Goal: Task Accomplishment & Management: Manage account settings

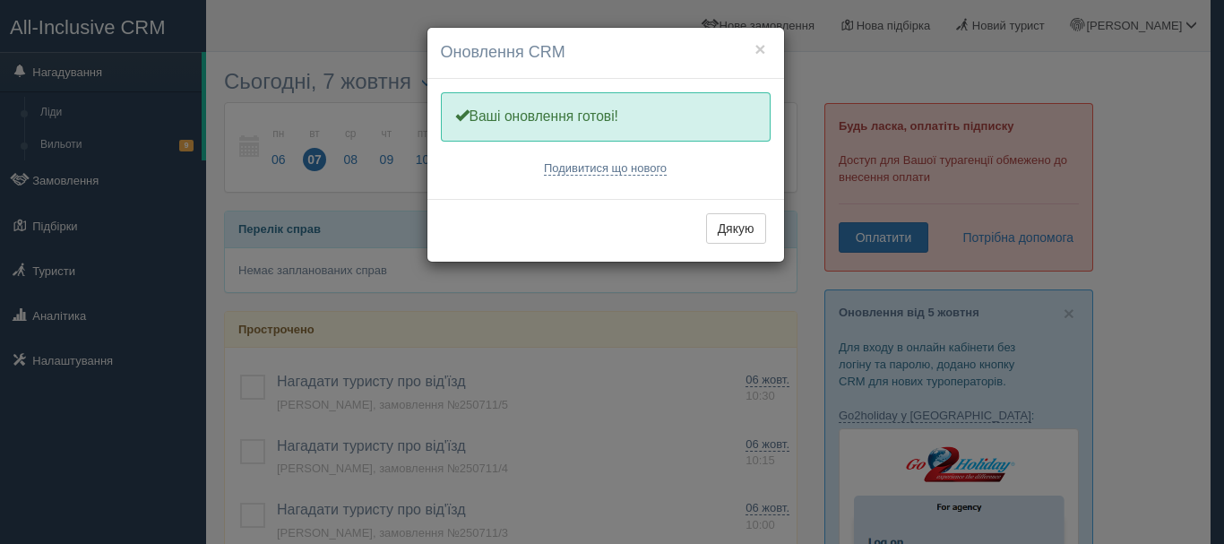
drag, startPoint x: 749, startPoint y: 202, endPoint x: 738, endPoint y: 218, distance: 19.4
click at [746, 203] on div "Дякую" at bounding box center [605, 230] width 357 height 63
click at [738, 219] on button "Дякую" at bounding box center [736, 228] width 60 height 30
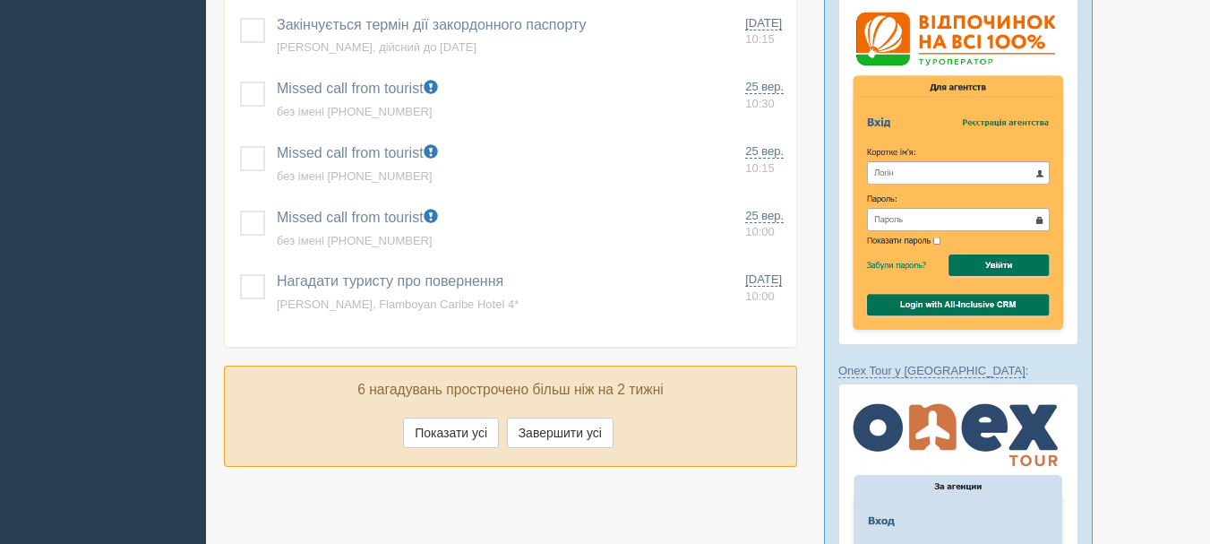
scroll to position [985, 0]
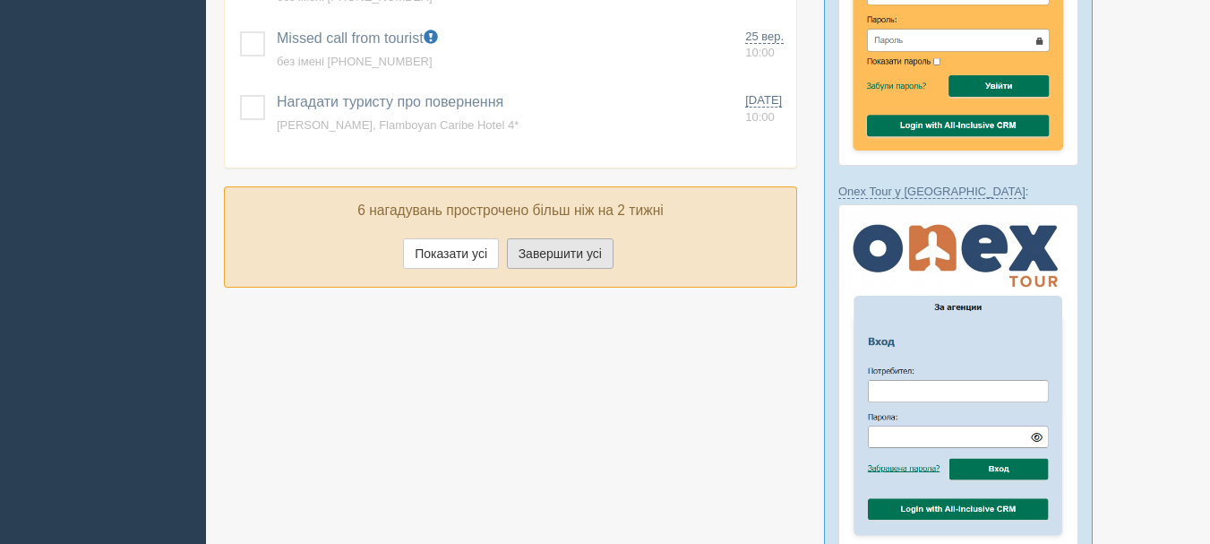
click at [550, 262] on button "Завершити усі" at bounding box center [560, 253] width 107 height 30
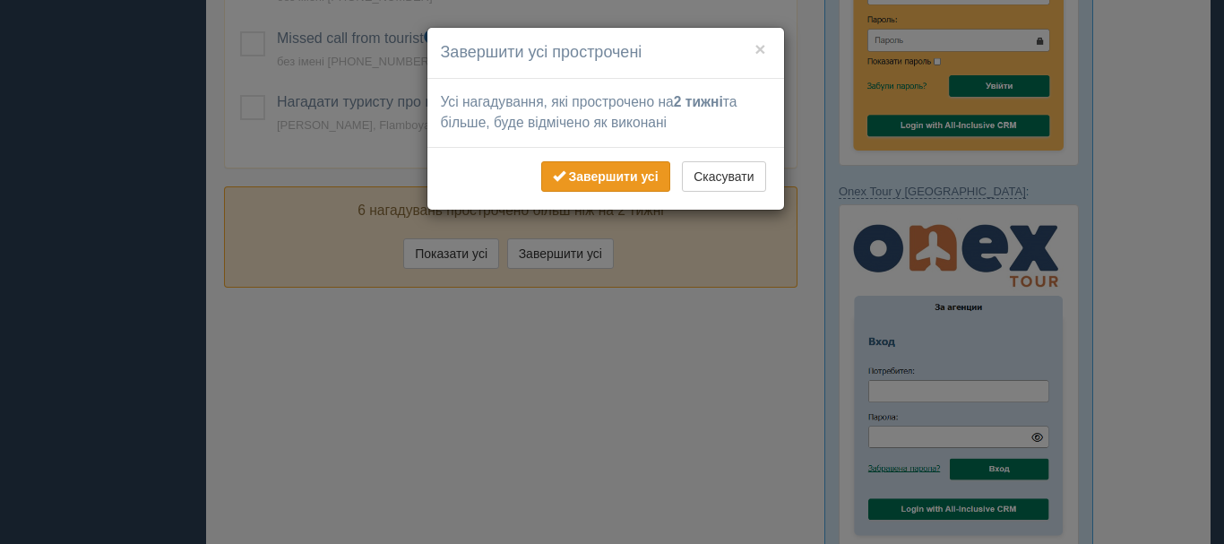
click at [642, 179] on b "Завершити усі" at bounding box center [613, 176] width 90 height 14
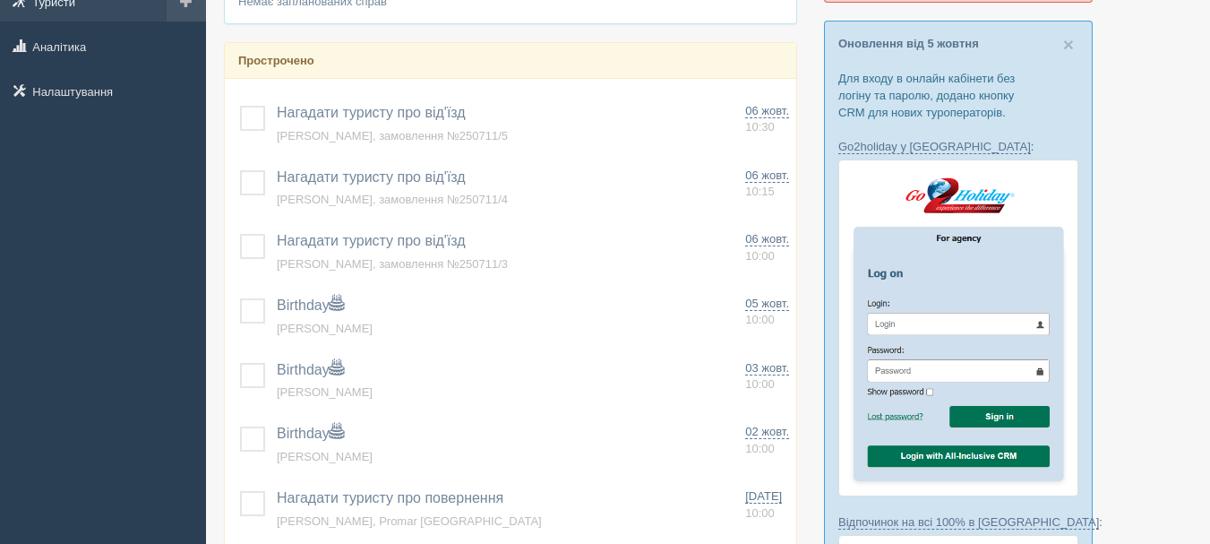
scroll to position [0, 0]
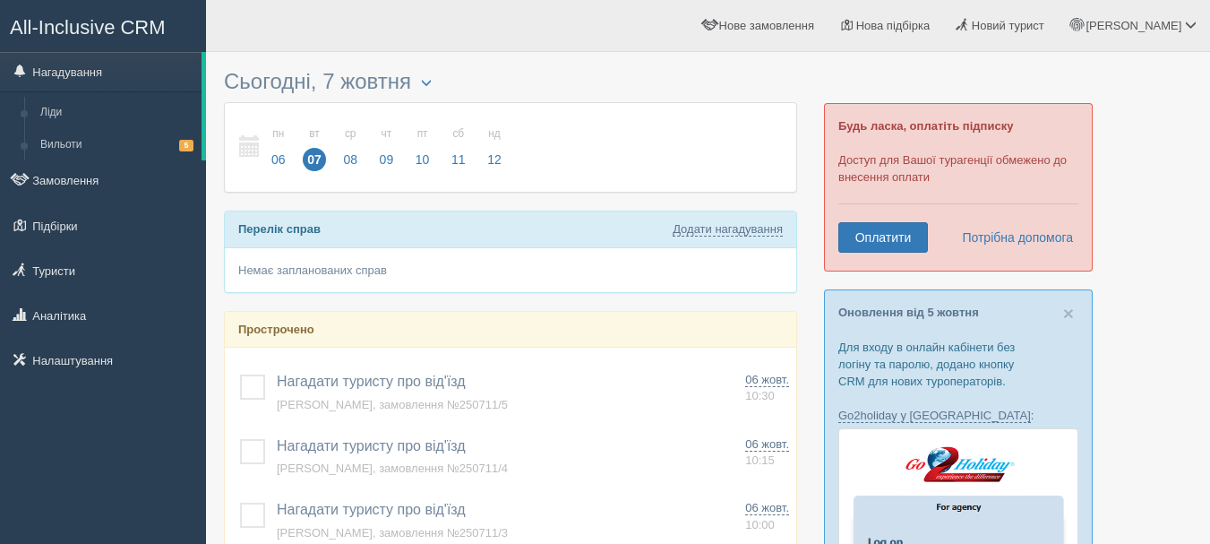
click at [99, 20] on span "All-Inclusive CRM" at bounding box center [88, 27] width 156 height 22
click at [90, 136] on link "Вильоти 5" at bounding box center [116, 145] width 169 height 32
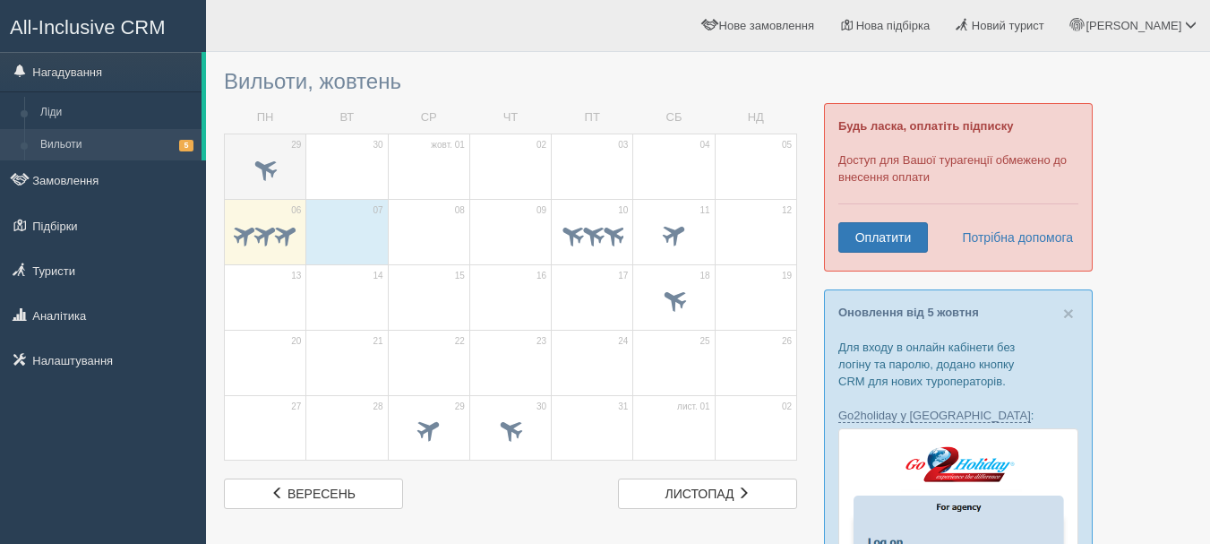
click at [254, 172] on span at bounding box center [266, 168] width 30 height 30
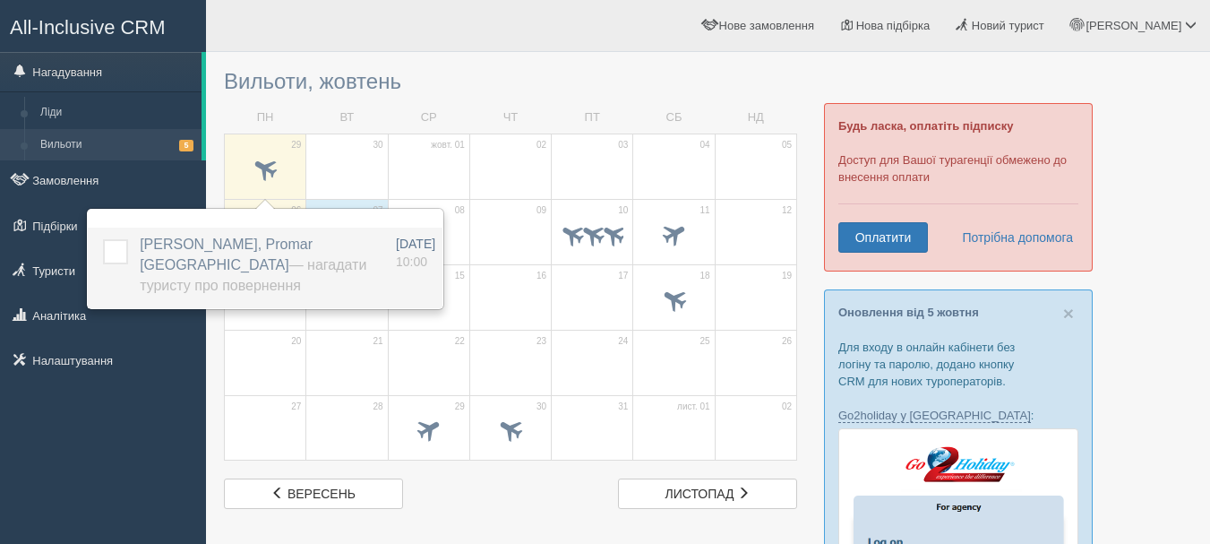
click at [129, 257] on td at bounding box center [110, 268] width 45 height 81
click at [103, 239] on label at bounding box center [103, 239] width 0 height 0
click at [0, 0] on input "checkbox" at bounding box center [0, 0] width 0 height 0
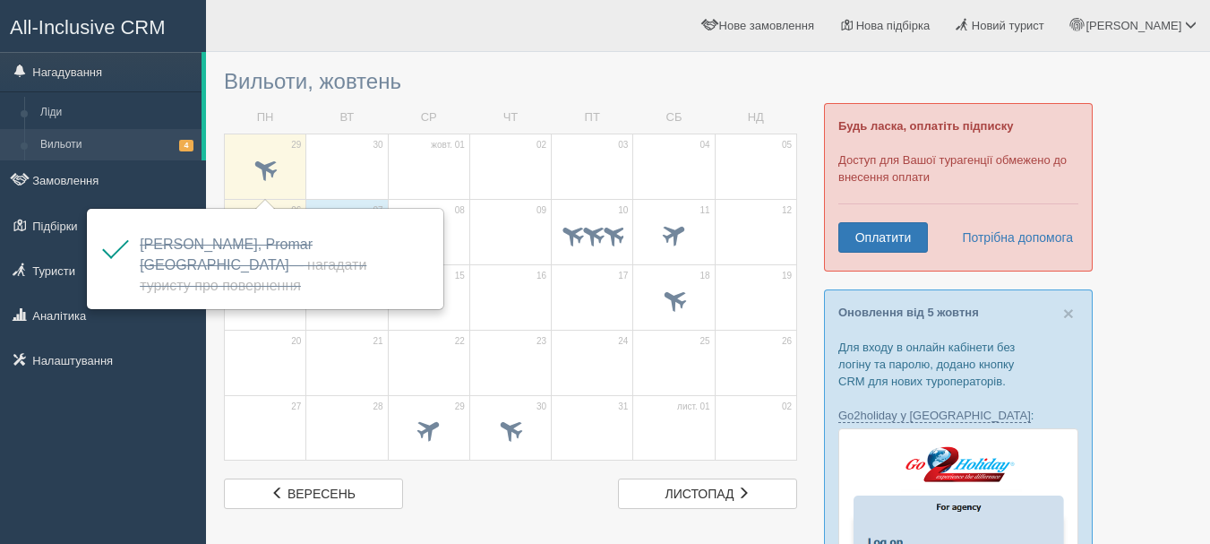
click at [469, 158] on td "02" at bounding box center [510, 165] width 82 height 65
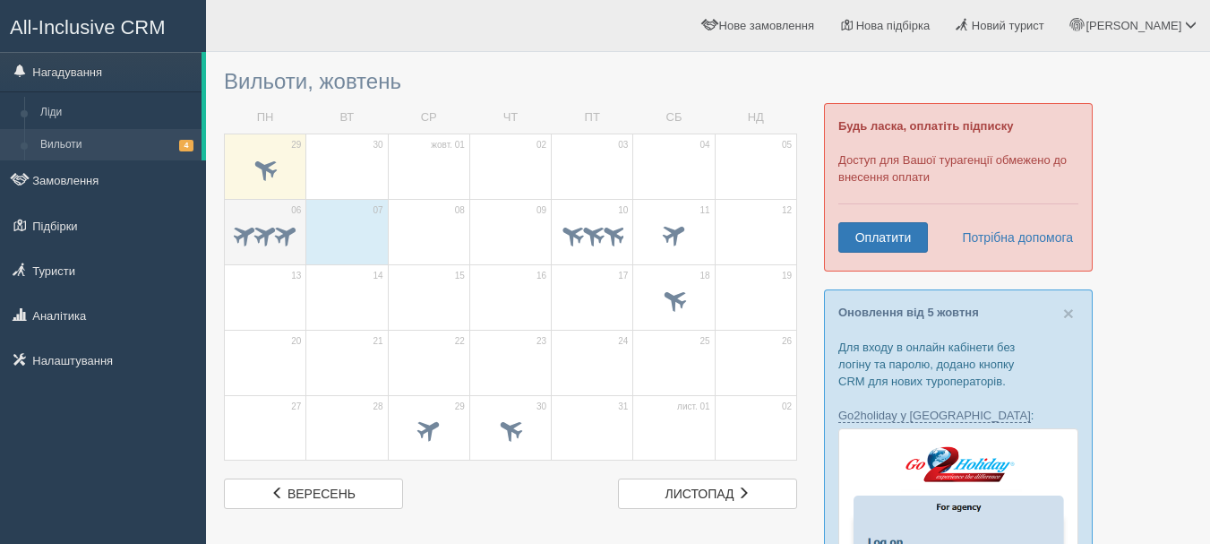
click at [288, 241] on span at bounding box center [285, 233] width 28 height 28
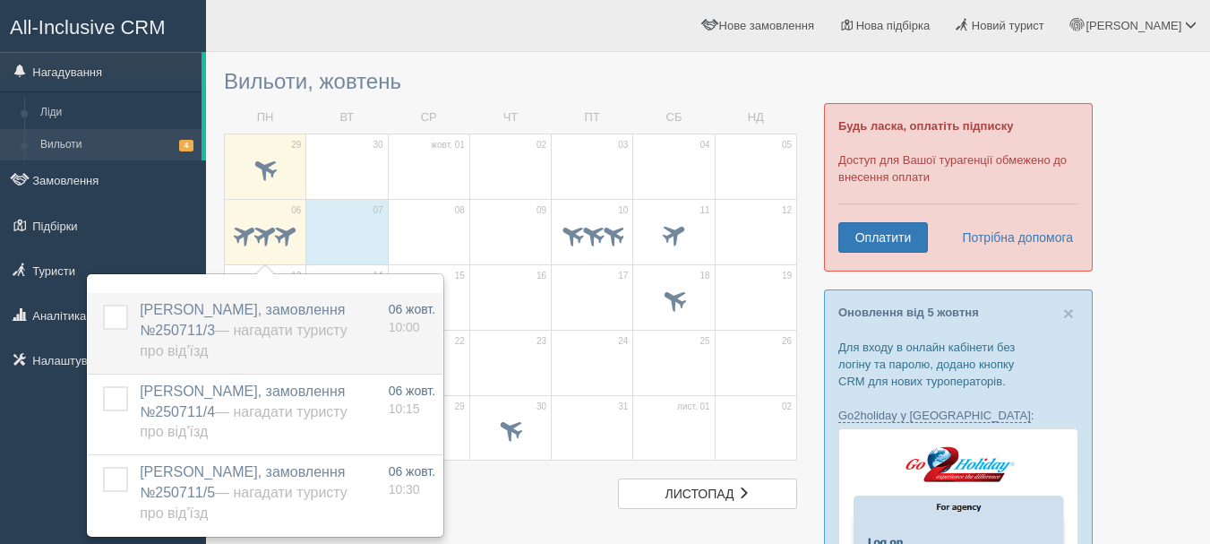
click at [103, 305] on label at bounding box center [103, 305] width 0 height 0
click at [0, 0] on input "checkbox" at bounding box center [0, 0] width 0 height 0
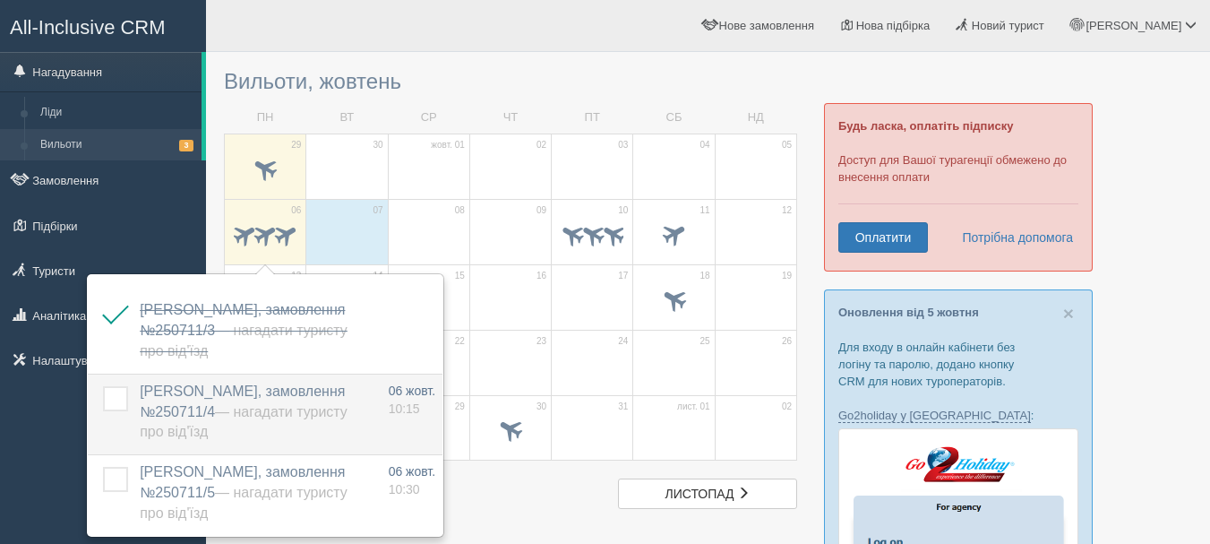
click at [103, 386] on label at bounding box center [103, 386] width 0 height 0
click at [0, 0] on input "checkbox" at bounding box center [0, 0] width 0 height 0
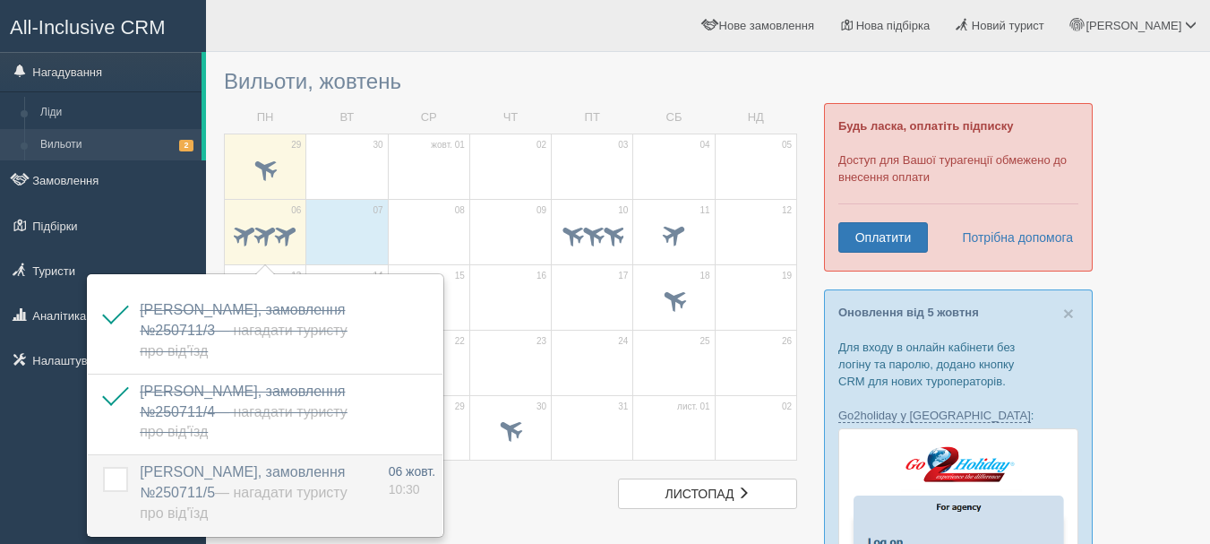
click at [103, 467] on label at bounding box center [103, 467] width 0 height 0
click at [0, 0] on input "checkbox" at bounding box center [0, 0] width 0 height 0
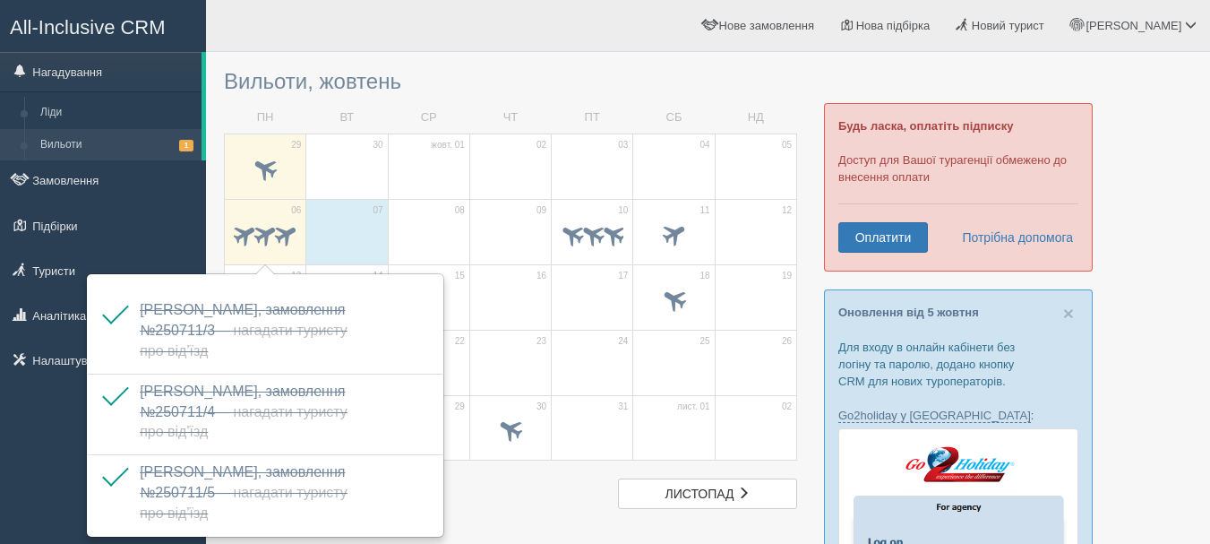
click at [521, 162] on span at bounding box center [510, 171] width 63 height 30
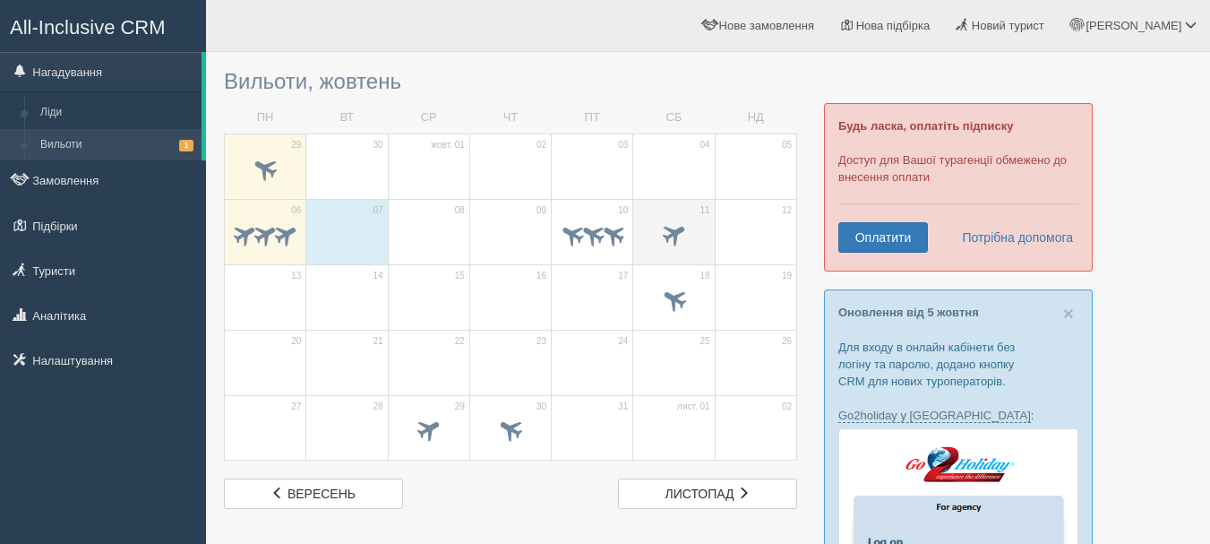
click at [657, 237] on span at bounding box center [673, 236] width 63 height 30
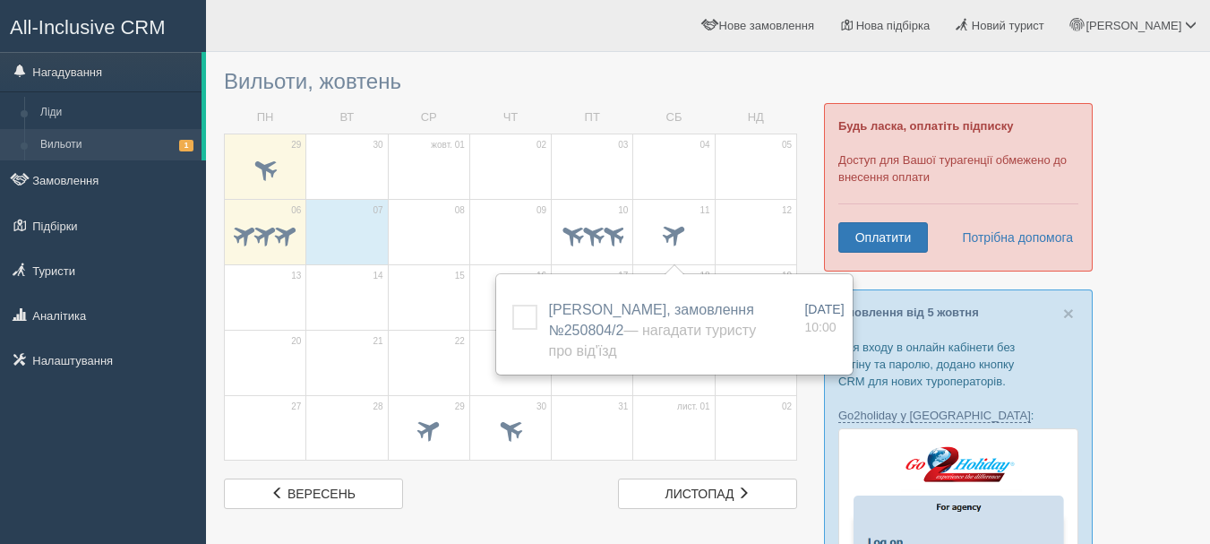
click at [651, 47] on ul "Роман Мій профіль Моя аналітика Для туристів Допомога Вихід" at bounding box center [858, 25] width 703 height 51
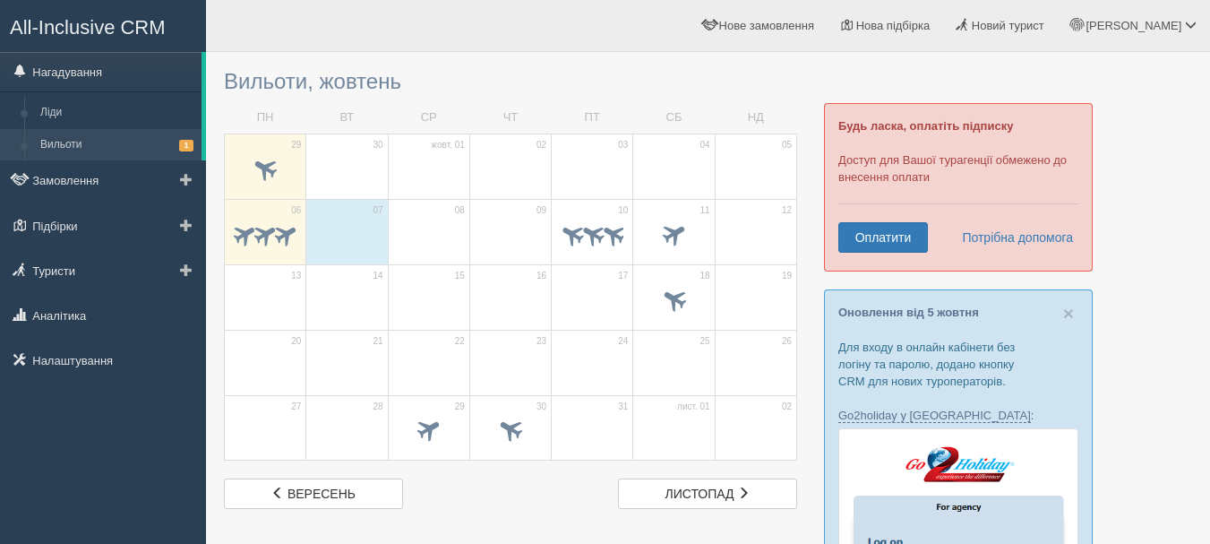
click at [103, 138] on link "Вильоти 1" at bounding box center [116, 145] width 169 height 32
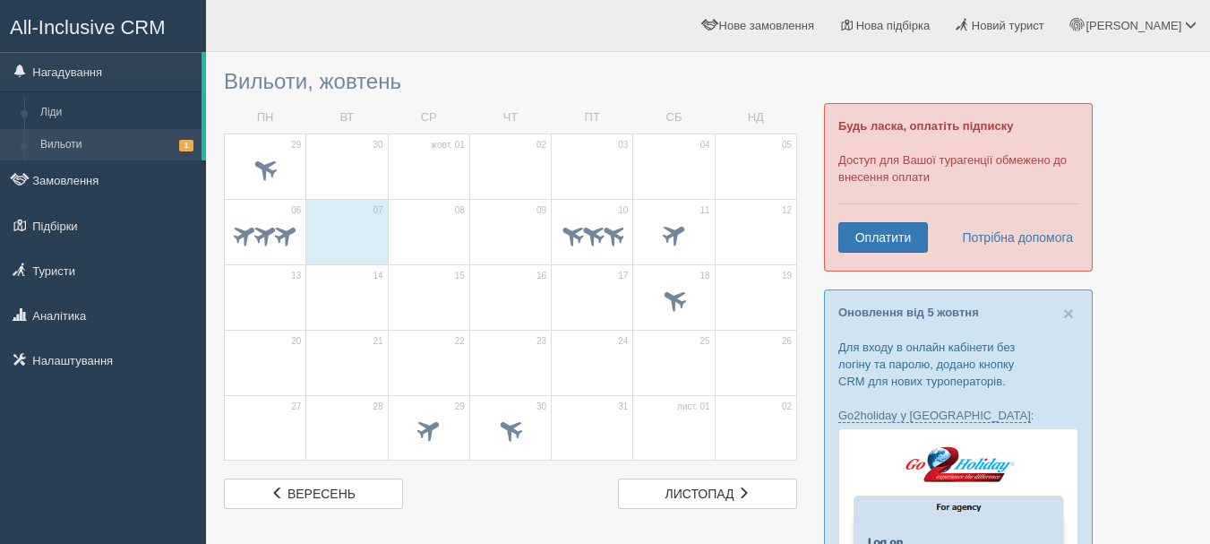
click at [393, 53] on div at bounding box center [708, 35] width 968 height 52
click at [187, 146] on span "1" at bounding box center [186, 146] width 14 height 12
click at [291, 245] on span at bounding box center [265, 236] width 63 height 30
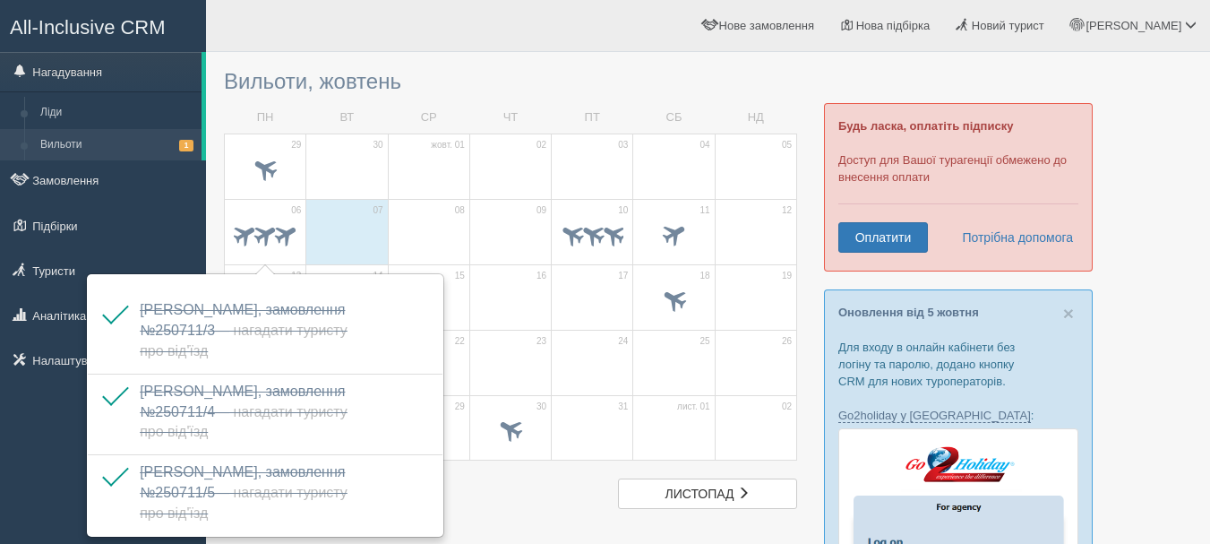
click at [539, 69] on div "Вильоти, жовтень ПН ВТ СР ЧТ ПТ СБ НД 29 30 жовт. 01 02" at bounding box center [510, 285] width 573 height 448
